Goal: Task Accomplishment & Management: Use online tool/utility

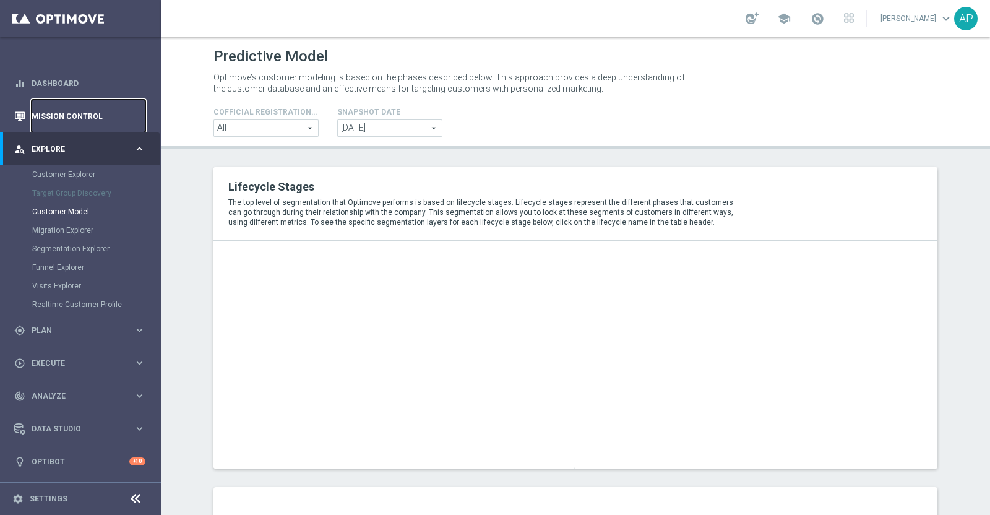
click at [68, 119] on link "Mission Control" at bounding box center [89, 116] width 114 height 33
